Goal: Information Seeking & Learning: Learn about a topic

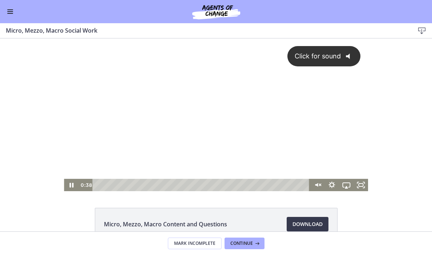
click at [343, 58] on icon "@keyframes VOLUME_SMALL_WAVE_FLASH { 0% { opacity: 0; } 33% { opacity: 1; } 66%…" at bounding box center [350, 56] width 19 height 19
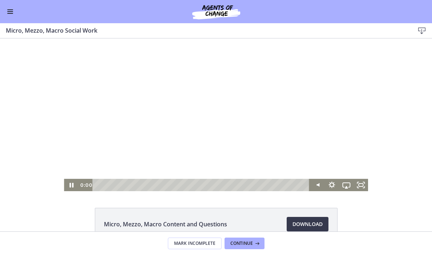
click at [92, 186] on div "0:00 0:00" at bounding box center [193, 185] width 231 height 12
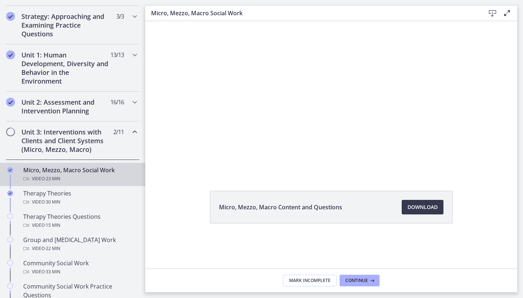
scroll to position [164, 0]
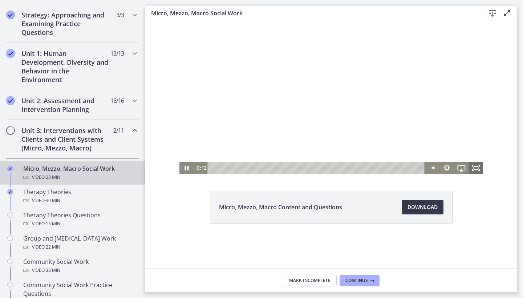
click at [431, 166] on rect "Fullscreen" at bounding box center [475, 167] width 4 height 3
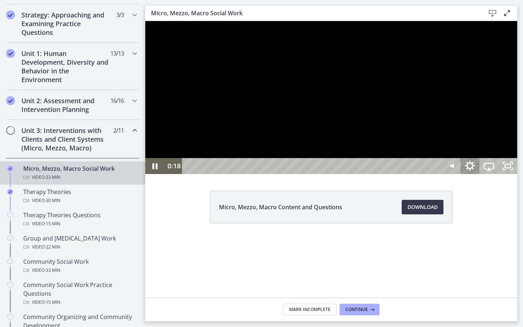
click at [431, 171] on icon "Show settings menu" at bounding box center [470, 165] width 10 height 10
click at [431, 142] on span "Speed" at bounding box center [477, 134] width 24 height 16
click at [431, 110] on label "1.5x" at bounding box center [488, 102] width 57 height 17
click at [154, 170] on icon "Pause" at bounding box center [155, 166] width 6 height 7
click at [154, 169] on icon "Play Video" at bounding box center [155, 166] width 5 height 7
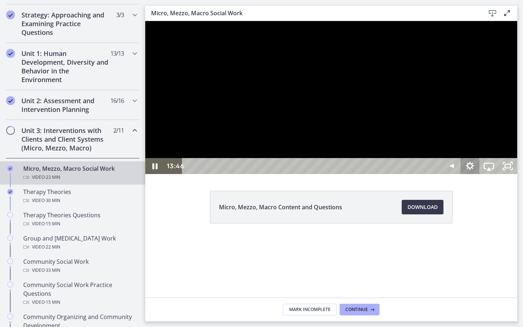
click at [431, 174] on icon "Show settings menu" at bounding box center [469, 166] width 19 height 16
click at [431, 142] on span "Speed" at bounding box center [477, 134] width 24 height 16
click at [431, 143] on label "2x" at bounding box center [488, 134] width 57 height 17
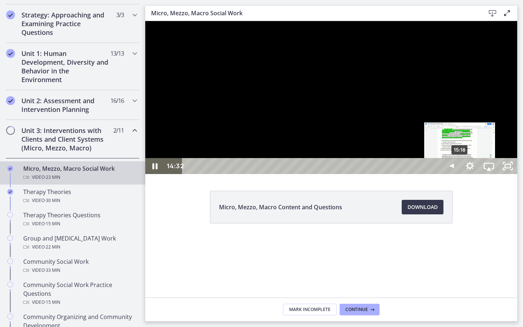
click at [431, 174] on div "15:18" at bounding box center [313, 166] width 248 height 16
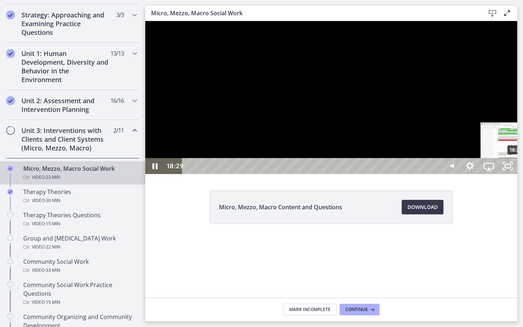
click at [431, 174] on div "18:29" at bounding box center [313, 166] width 248 height 16
click at [431, 174] on div "20:59" at bounding box center [313, 166] width 248 height 16
click at [431, 174] on div "22:25" at bounding box center [313, 166] width 248 height 16
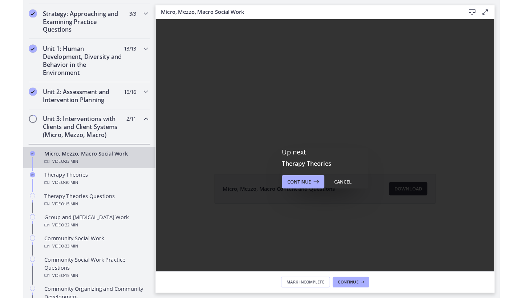
scroll to position [0, 0]
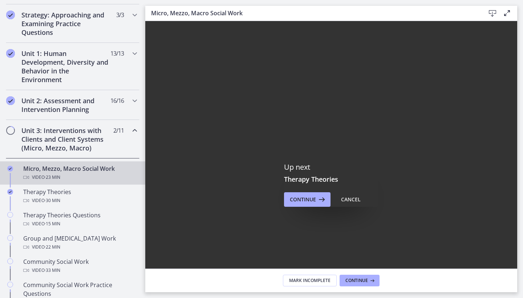
click at [431, 255] on icon "Fullscreen" at bounding box center [507, 276] width 23 height 19
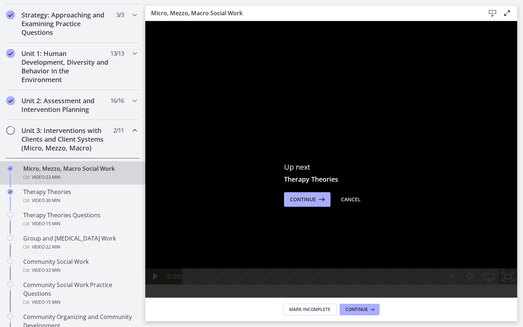
click at [431, 255] on icon "Unfullscreen" at bounding box center [507, 276] width 23 height 19
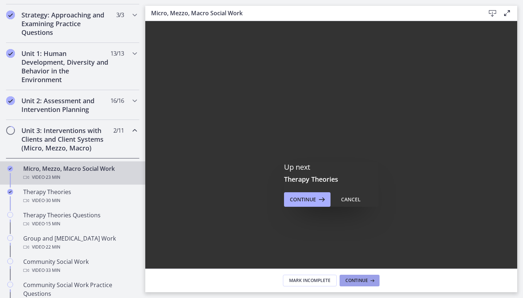
click at [359, 255] on span "Continue" at bounding box center [356, 280] width 23 height 6
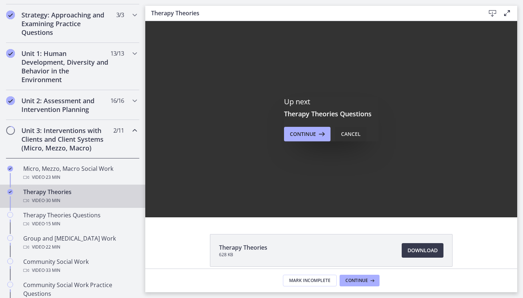
click at [354, 136] on div "Cancel" at bounding box center [351, 134] width 20 height 9
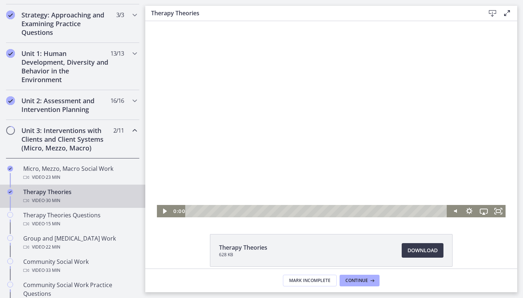
drag, startPoint x: 252, startPoint y: 211, endPoint x: 162, endPoint y: 197, distance: 91.9
click at [162, 197] on div "Click for sound @keyframes VOLUME_SMALL_WAVE_FLASH { 0% { opacity: 0; } 33% { o…" at bounding box center [331, 119] width 349 height 196
click at [164, 211] on icon "Play Video" at bounding box center [165, 211] width 4 height 6
click at [431, 211] on icon "Fullscreen" at bounding box center [497, 211] width 17 height 15
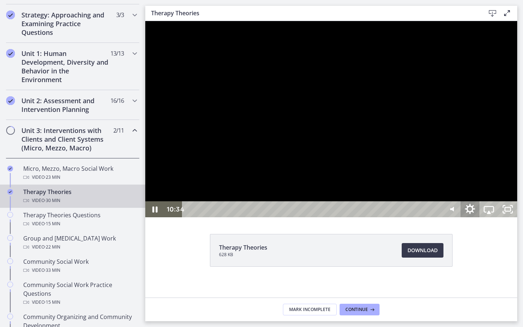
click at [431, 219] on icon "Show settings menu" at bounding box center [470, 209] width 23 height 19
click at [431, 185] on span "Speed" at bounding box center [477, 177] width 24 height 16
click at [431, 138] on label "1.25x" at bounding box center [488, 129] width 57 height 17
click at [431, 217] on div at bounding box center [331, 119] width 372 height 196
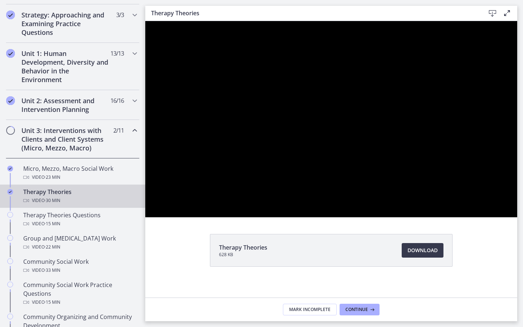
click at [431, 217] on div at bounding box center [331, 119] width 372 height 196
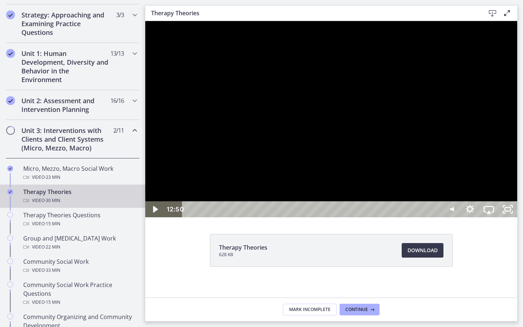
click at [431, 217] on div at bounding box center [331, 119] width 372 height 196
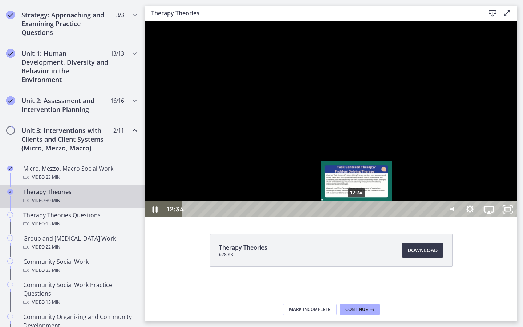
click at [357, 217] on div "12:34" at bounding box center [313, 209] width 248 height 16
click at [348, 217] on div "11:53" at bounding box center [313, 209] width 248 height 16
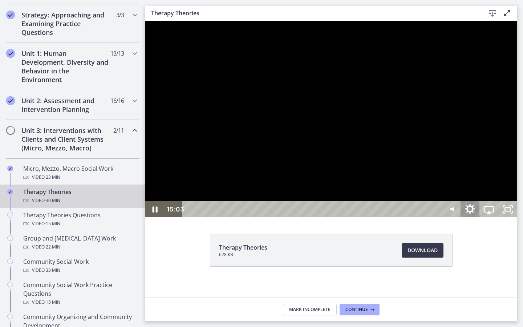
click at [431, 219] on icon "Show settings menu" at bounding box center [470, 209] width 23 height 19
click at [431, 217] on div at bounding box center [331, 119] width 372 height 196
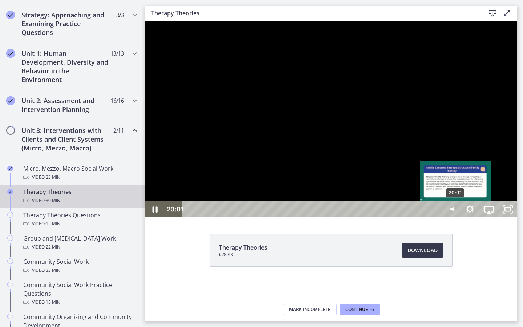
click at [431, 217] on div "20:01" at bounding box center [313, 209] width 248 height 16
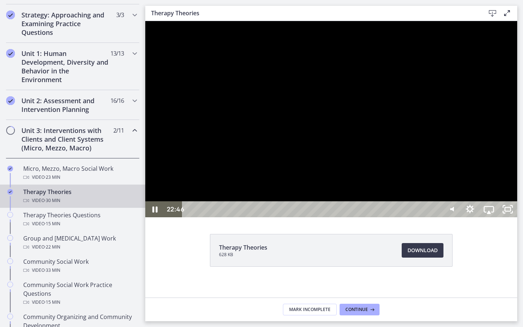
click at [428, 217] on div at bounding box center [331, 119] width 372 height 196
click at [431, 219] on icon "Show settings menu" at bounding box center [470, 209] width 23 height 19
click at [431, 185] on span "Speed" at bounding box center [477, 177] width 24 height 16
click at [431, 122] on label "1x" at bounding box center [488, 113] width 57 height 17
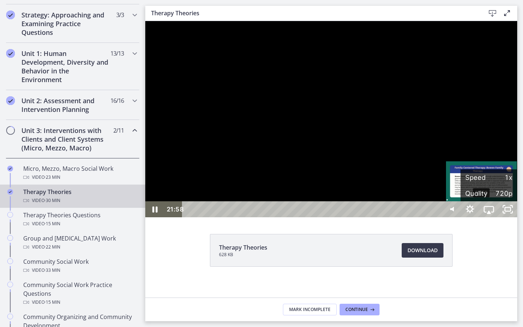
click at [431, 217] on div "21:58" at bounding box center [313, 209] width 248 height 16
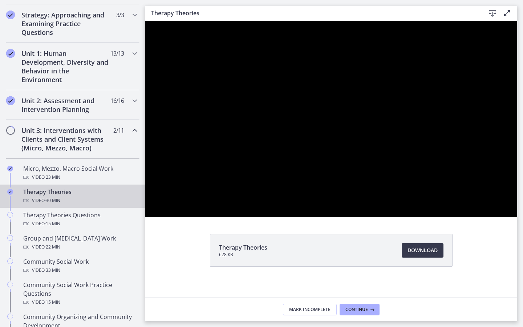
click at [431, 217] on div at bounding box center [331, 119] width 372 height 196
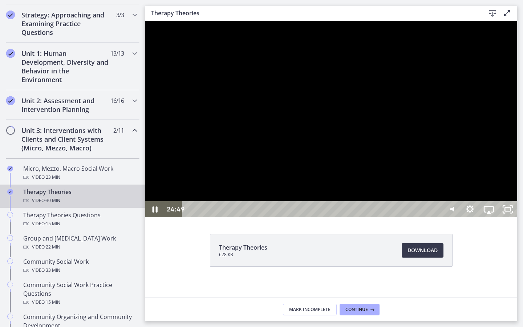
click at [431, 217] on div at bounding box center [331, 119] width 372 height 196
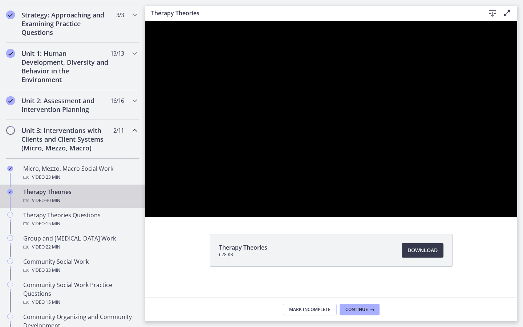
click at [431, 217] on div at bounding box center [331, 119] width 372 height 196
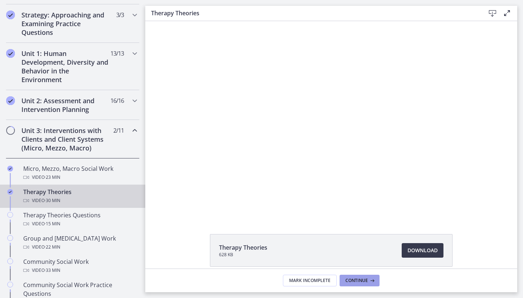
click at [359, 255] on button "Continue" at bounding box center [360, 281] width 40 height 12
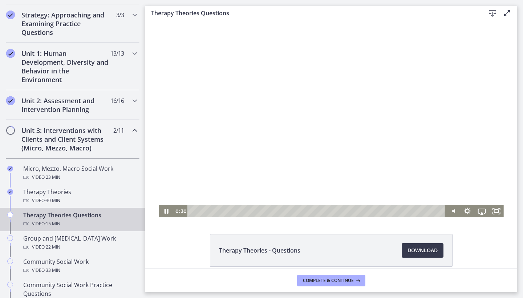
drag, startPoint x: 437, startPoint y: 211, endPoint x: 200, endPoint y: 225, distance: 237.5
click at [200, 217] on html "Click for sound @keyframes VOLUME_SMALL_WAVE_FLASH { 0% { opacity: 0; } 33% { o…" at bounding box center [331, 119] width 372 height 196
drag, startPoint x: 200, startPoint y: 212, endPoint x: 182, endPoint y: 212, distance: 17.8
click at [182, 212] on div "0:00 0:00" at bounding box center [309, 211] width 272 height 12
click at [431, 210] on icon "Fullscreen" at bounding box center [496, 211] width 17 height 15
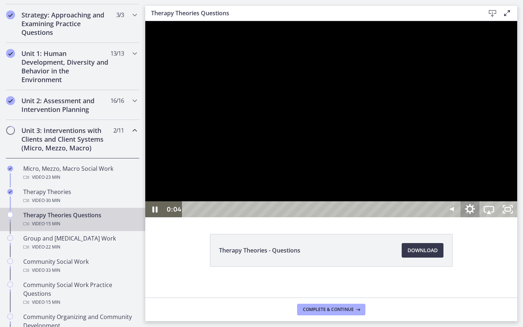
click at [431, 219] on icon "Show settings menu" at bounding box center [470, 209] width 23 height 19
click at [431, 185] on span "Speed" at bounding box center [477, 177] width 24 height 16
click at [431, 154] on label "1.5x" at bounding box center [488, 145] width 57 height 17
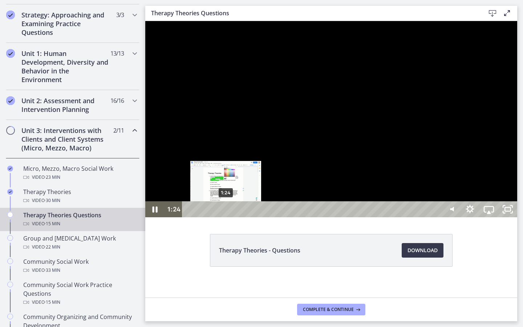
click at [226, 217] on div "1:24" at bounding box center [313, 209] width 248 height 16
click at [223, 217] on div "1:17" at bounding box center [313, 209] width 248 height 16
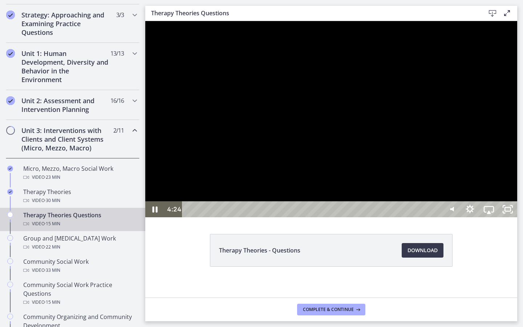
click at [299, 217] on div at bounding box center [331, 119] width 372 height 196
click at [154, 213] on icon "Play Video" at bounding box center [156, 209] width 6 height 8
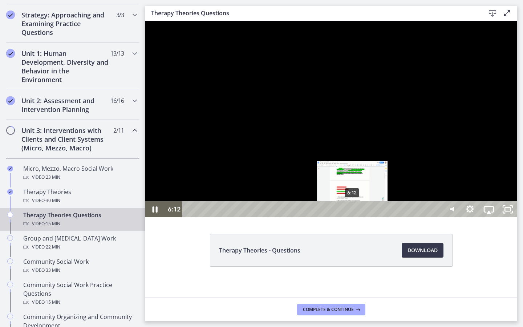
click at [353, 217] on div "6:12" at bounding box center [313, 209] width 248 height 16
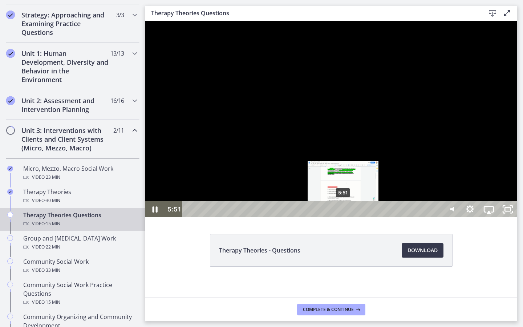
click at [343, 217] on div "5:51" at bounding box center [313, 209] width 248 height 16
click at [337, 217] on div "5:37" at bounding box center [313, 209] width 248 height 16
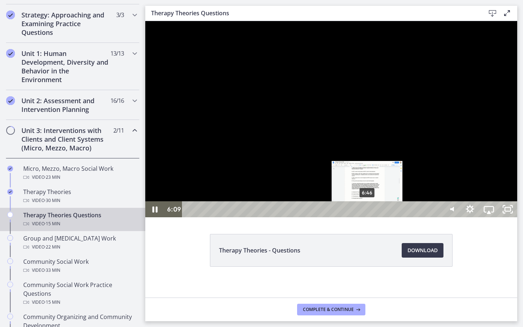
click at [367, 217] on div "6:46" at bounding box center [313, 209] width 248 height 16
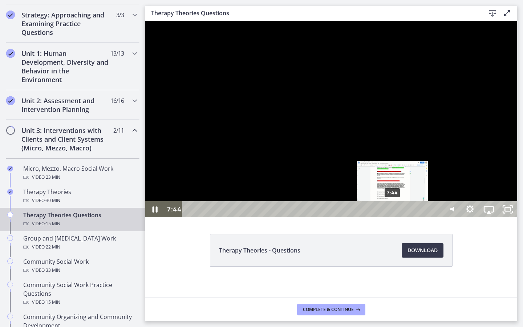
click at [393, 217] on div "7:44" at bounding box center [313, 209] width 248 height 16
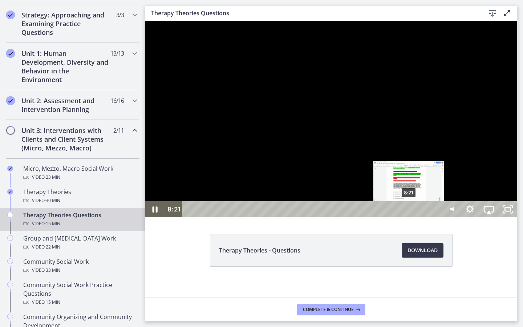
click at [409, 217] on div "8:21" at bounding box center [313, 209] width 248 height 16
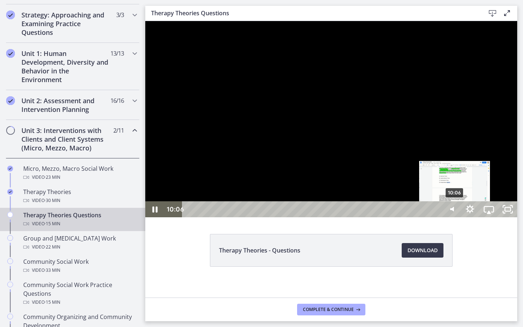
click at [431, 217] on div "10:06" at bounding box center [313, 209] width 248 height 16
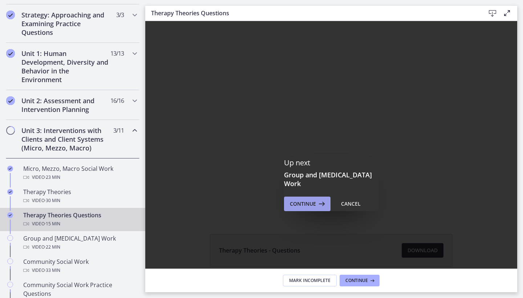
click at [301, 207] on span "Continue" at bounding box center [303, 203] width 26 height 9
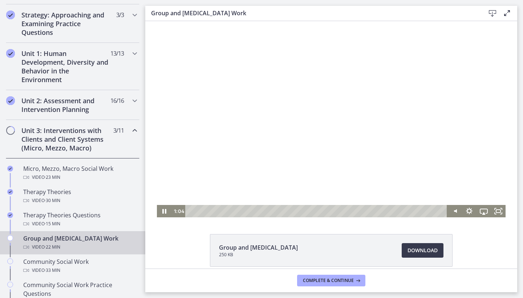
drag, startPoint x: 437, startPoint y: 211, endPoint x: 200, endPoint y: 219, distance: 237.6
click at [200, 217] on html "Click for sound @keyframes VOLUME_SMALL_WAVE_FLASH { 0% { opacity: 0; } 33% { o…" at bounding box center [331, 119] width 372 height 196
drag, startPoint x: 201, startPoint y: 212, endPoint x: 179, endPoint y: 211, distance: 21.4
click at [179, 211] on div "0:00 0:00" at bounding box center [309, 211] width 276 height 12
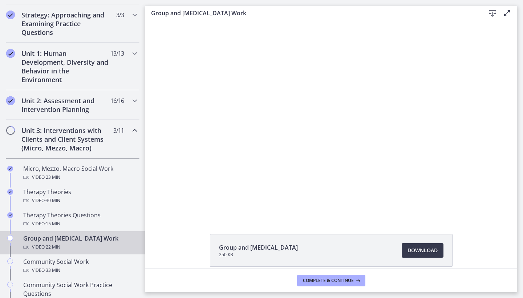
click at [160, 248] on div "Group and [MEDICAL_DATA] 250 KB Download Opens in a new window" at bounding box center [331, 268] width 372 height 68
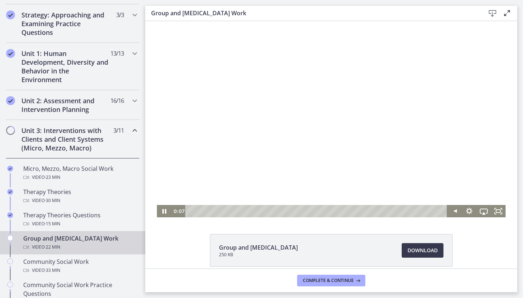
click at [257, 151] on div at bounding box center [331, 119] width 349 height 196
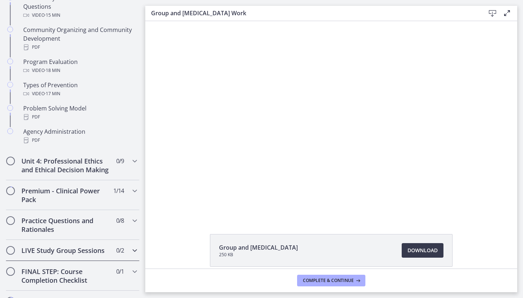
scroll to position [450, 0]
click at [135, 223] on icon "Chapters" at bounding box center [134, 220] width 9 height 9
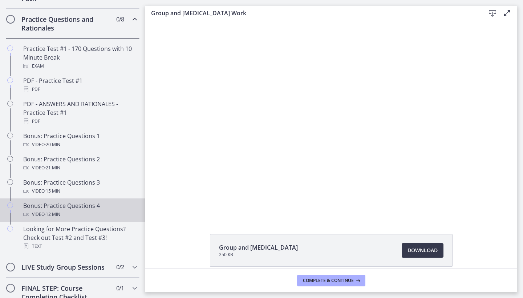
scroll to position [374, 0]
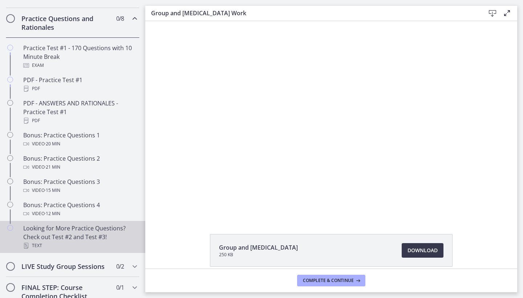
click at [65, 230] on div "Looking for More Practice Questions? Check out Test #2 and Test #3! Text" at bounding box center [79, 237] width 113 height 26
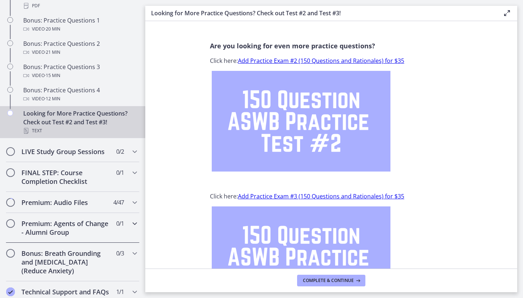
scroll to position [500, 0]
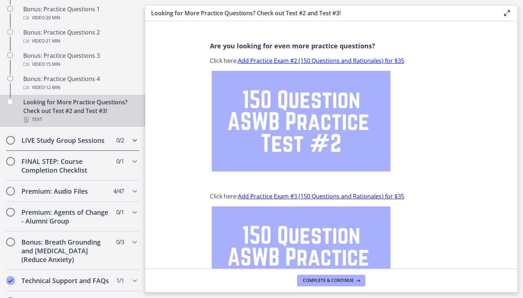
click at [134, 142] on icon "Chapters" at bounding box center [134, 140] width 9 height 9
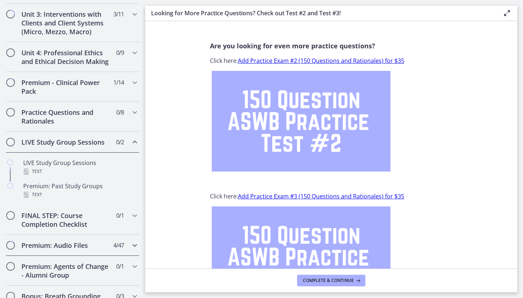
scroll to position [261, 0]
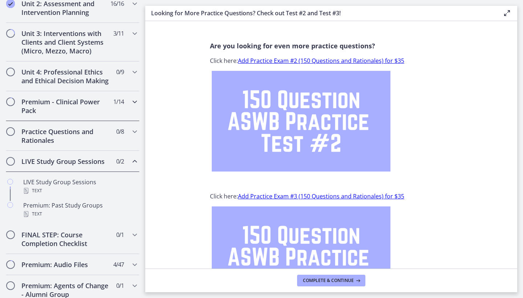
click at [134, 104] on icon "Chapters" at bounding box center [134, 101] width 9 height 9
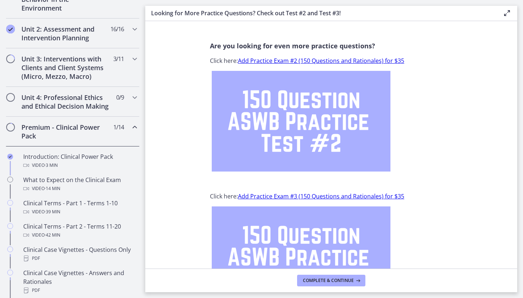
scroll to position [234, 0]
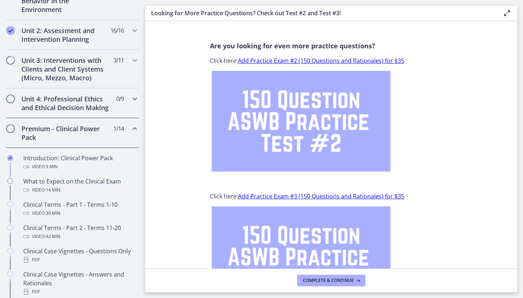
click at [133, 99] on icon "Chapters" at bounding box center [134, 98] width 9 height 9
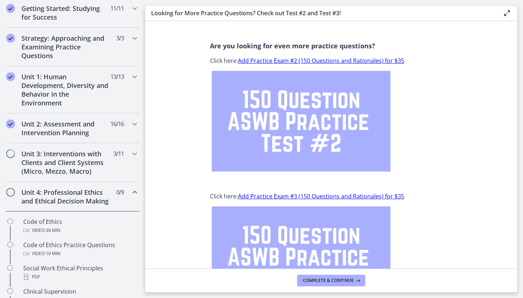
scroll to position [150, 0]
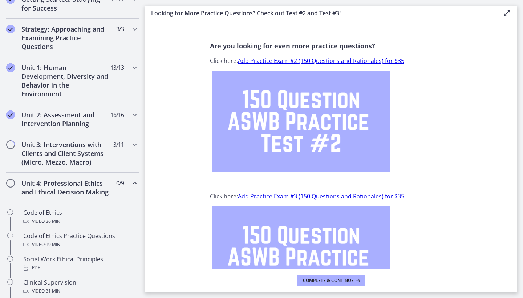
click at [134, 185] on icon "Chapters" at bounding box center [134, 183] width 9 height 9
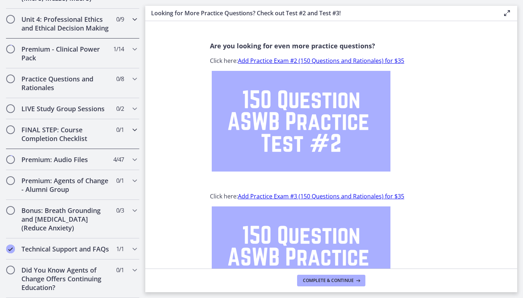
scroll to position [0, 0]
click at [137, 179] on icon "Chapters" at bounding box center [134, 180] width 9 height 9
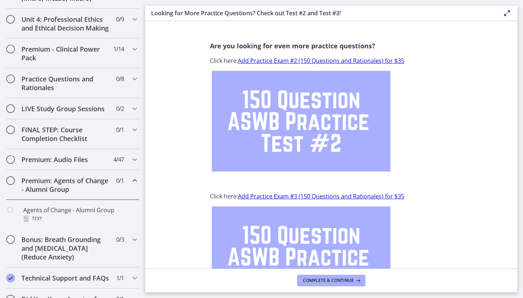
click at [137, 179] on icon "Chapters" at bounding box center [134, 180] width 9 height 9
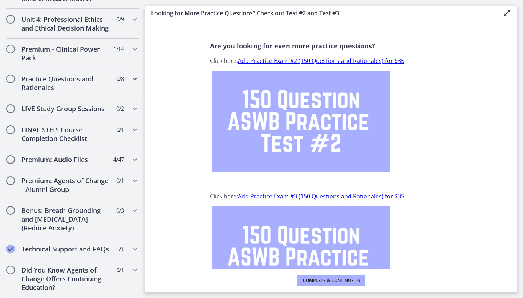
click at [134, 79] on icon "Chapters" at bounding box center [134, 78] width 9 height 9
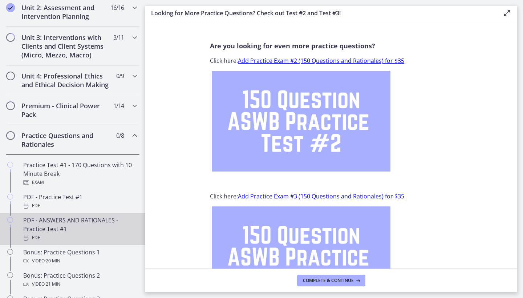
scroll to position [252, 0]
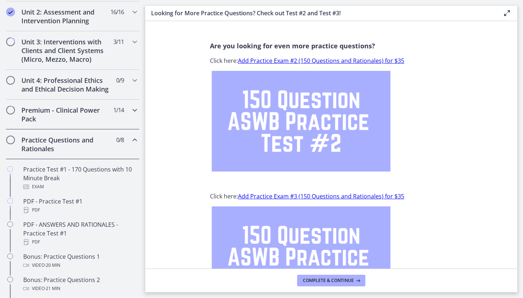
click at [135, 110] on icon "Chapters" at bounding box center [134, 110] width 9 height 9
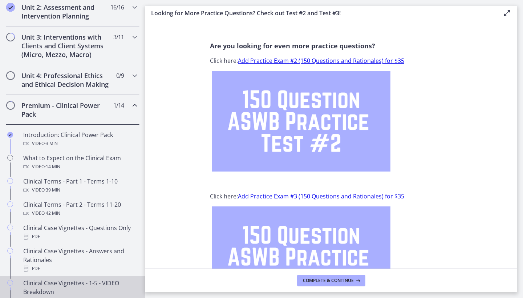
scroll to position [224, 0]
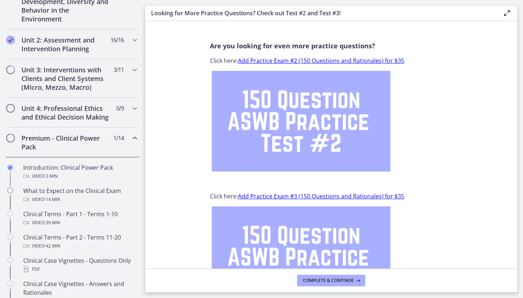
click at [135, 138] on icon "Chapters" at bounding box center [134, 138] width 9 height 9
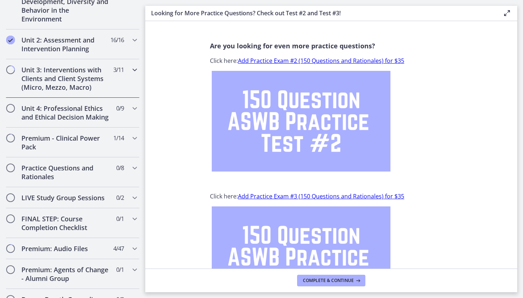
click at [135, 69] on icon "Chapters" at bounding box center [134, 69] width 9 height 9
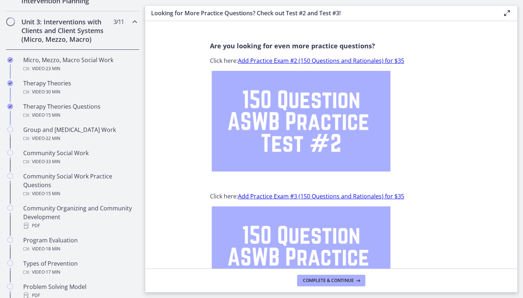
scroll to position [0, 0]
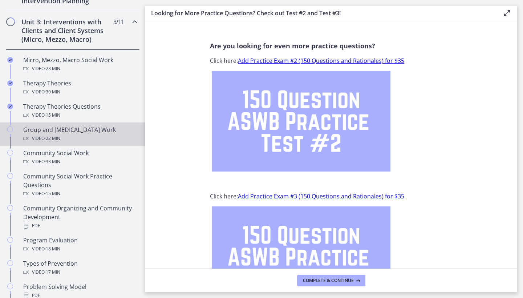
click at [77, 132] on div "Group and [MEDICAL_DATA] Work Video · 22 min" at bounding box center [79, 133] width 113 height 17
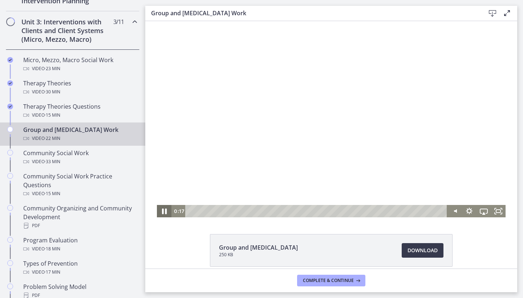
click at [164, 211] on icon "Pause" at bounding box center [163, 211] width 17 height 15
